Goal: Task Accomplishment & Management: Use online tool/utility

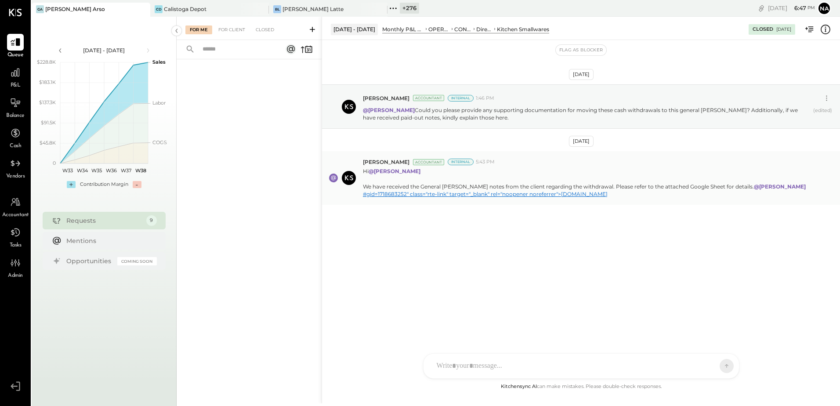
click at [403, 194] on link "#gid=1718683252" class="rte-link" target="_blank" rel="noopener noreferrer">[DO…" at bounding box center [485, 194] width 245 height 7
click at [239, 28] on div "For Client" at bounding box center [232, 29] width 36 height 9
